Goal: Task Accomplishment & Management: Manage account settings

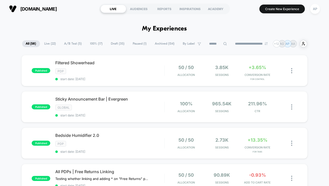
click at [75, 44] on span "A/B Test ( 5 )" at bounding box center [73, 43] width 25 height 7
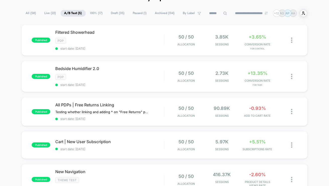
scroll to position [33, 0]
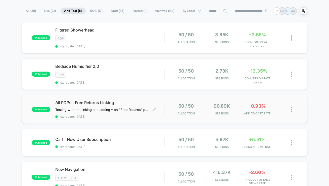
click at [147, 114] on span "start date: [DATE]" at bounding box center [109, 116] width 109 height 4
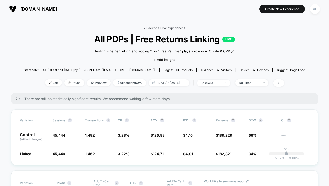
click at [172, 29] on link "< Back to all live experiences" at bounding box center [165, 28] width 42 height 4
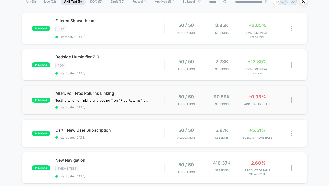
scroll to position [48, 0]
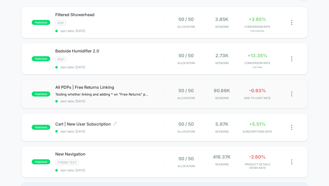
click at [129, 126] on div "Cart | New User Subscription Click to edit experience details Click to edit exp…" at bounding box center [109, 127] width 109 height 12
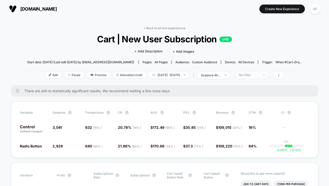
click at [259, 73] on div "No Filter" at bounding box center [249, 75] width 20 height 4
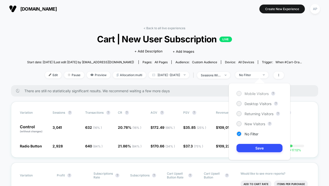
click at [256, 92] on span "Mobile Visitors" at bounding box center [257, 93] width 24 height 4
click at [255, 153] on div "Mobile Visitors ? Desktop Visitors ? Returning Visitors ? New Visitors ? No Fil…" at bounding box center [260, 121] width 62 height 77
click at [255, 149] on button "Save" at bounding box center [260, 148] width 46 height 8
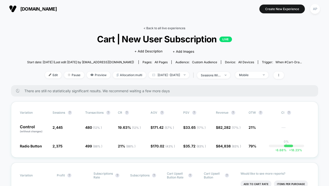
click at [166, 27] on link "< Back to all live experiences" at bounding box center [165, 28] width 42 height 4
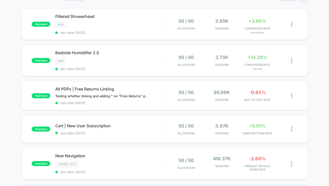
scroll to position [46, 0]
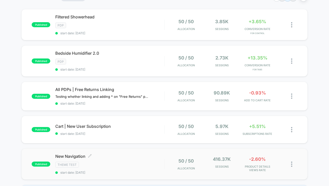
click at [114, 155] on span "New Navigation Click to edit experience details" at bounding box center [109, 155] width 109 height 5
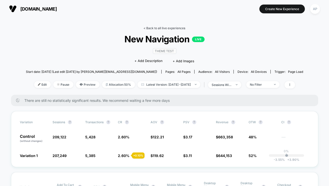
click at [164, 28] on link "< Back to all live experiences" at bounding box center [165, 28] width 42 height 4
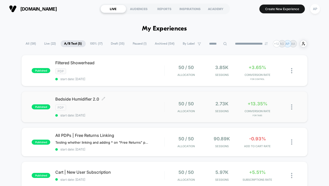
click at [120, 104] on div "PDP" at bounding box center [109, 107] width 109 height 6
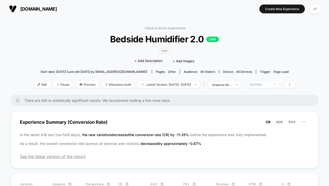
click at [265, 82] on div "No Filter" at bounding box center [260, 84] width 20 height 4
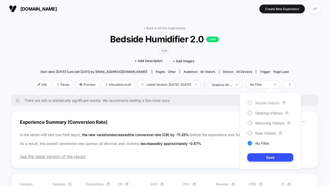
click at [257, 101] on span "Mobile Visitors" at bounding box center [267, 103] width 24 height 4
click at [259, 153] on button "Save" at bounding box center [270, 157] width 46 height 8
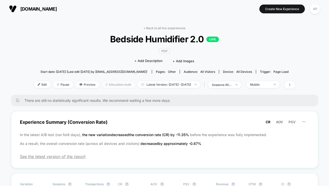
click at [108, 84] on span "Allocation: multi" at bounding box center [118, 84] width 33 height 7
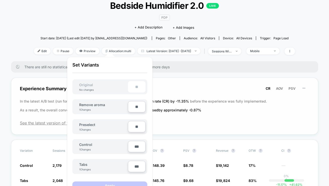
scroll to position [35, 0]
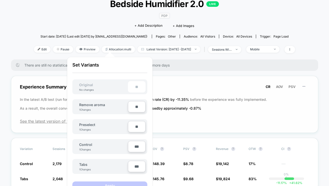
click at [182, 125] on div "Experience Summary (Conversion Rate) CR AOV PSV In the latest A/B test (run for…" at bounding box center [164, 104] width 307 height 57
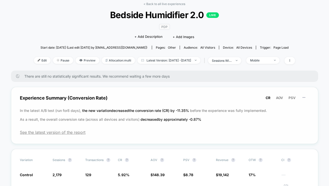
scroll to position [19, 0]
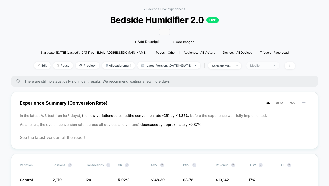
click at [263, 66] on div "Mobile" at bounding box center [260, 65] width 20 height 4
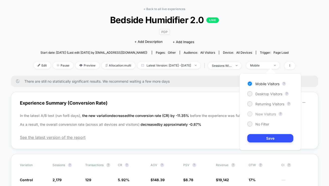
click at [262, 113] on span "New Visitors" at bounding box center [265, 114] width 21 height 4
click at [267, 138] on button "Save" at bounding box center [270, 138] width 46 height 8
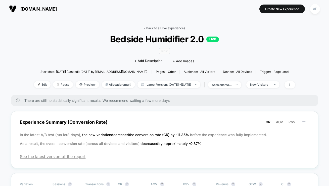
click at [171, 27] on link "< Back to all live experiences" at bounding box center [165, 28] width 42 height 4
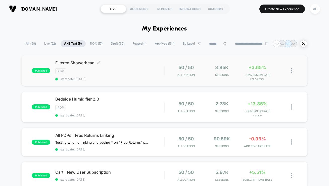
click at [130, 62] on span "Filtered Showerhead Click to edit experience details" at bounding box center [109, 62] width 109 height 5
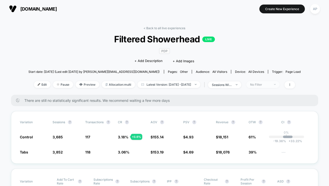
click at [264, 83] on div "No Filter" at bounding box center [260, 84] width 20 height 4
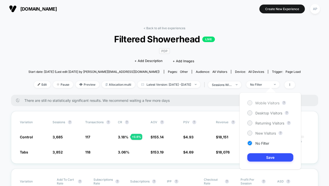
click at [261, 101] on span "Mobile Visitors" at bounding box center [267, 103] width 24 height 4
click at [266, 159] on button "Save" at bounding box center [270, 157] width 46 height 8
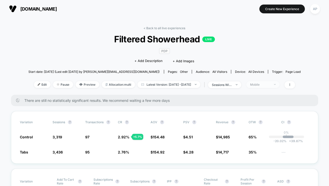
click at [270, 83] on div "Mobile" at bounding box center [260, 84] width 20 height 4
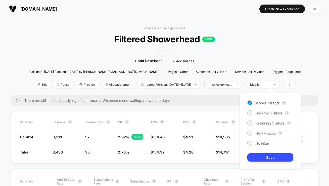
click at [261, 130] on div "New Visitors" at bounding box center [261, 132] width 29 height 5
click at [262, 156] on button "Save" at bounding box center [270, 157] width 46 height 8
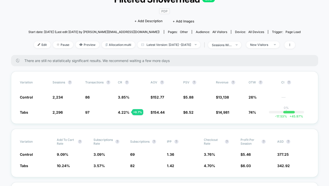
scroll to position [29, 0]
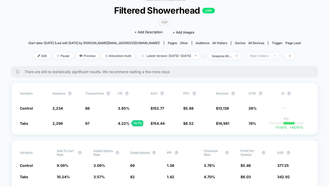
click at [270, 55] on div "New Visitors" at bounding box center [260, 56] width 20 height 4
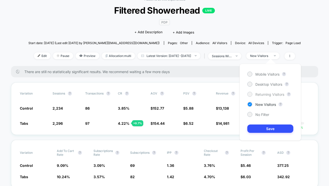
click at [267, 94] on span "Returning Visitors" at bounding box center [269, 94] width 29 height 4
click at [267, 126] on button "Save" at bounding box center [270, 128] width 46 height 8
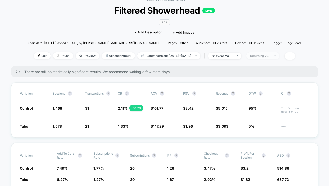
click at [265, 55] on div "Returning Visitors" at bounding box center [260, 56] width 20 height 4
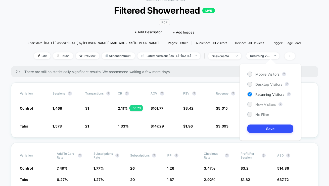
click at [262, 103] on span "New Visitors" at bounding box center [265, 104] width 21 height 4
click at [263, 127] on button "Save" at bounding box center [270, 128] width 46 height 8
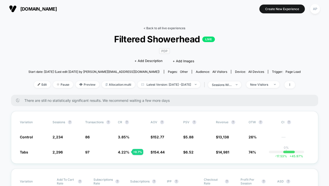
click at [178, 27] on link "< Back to all live experiences" at bounding box center [165, 28] width 42 height 4
